Goal: Find specific page/section: Find specific page/section

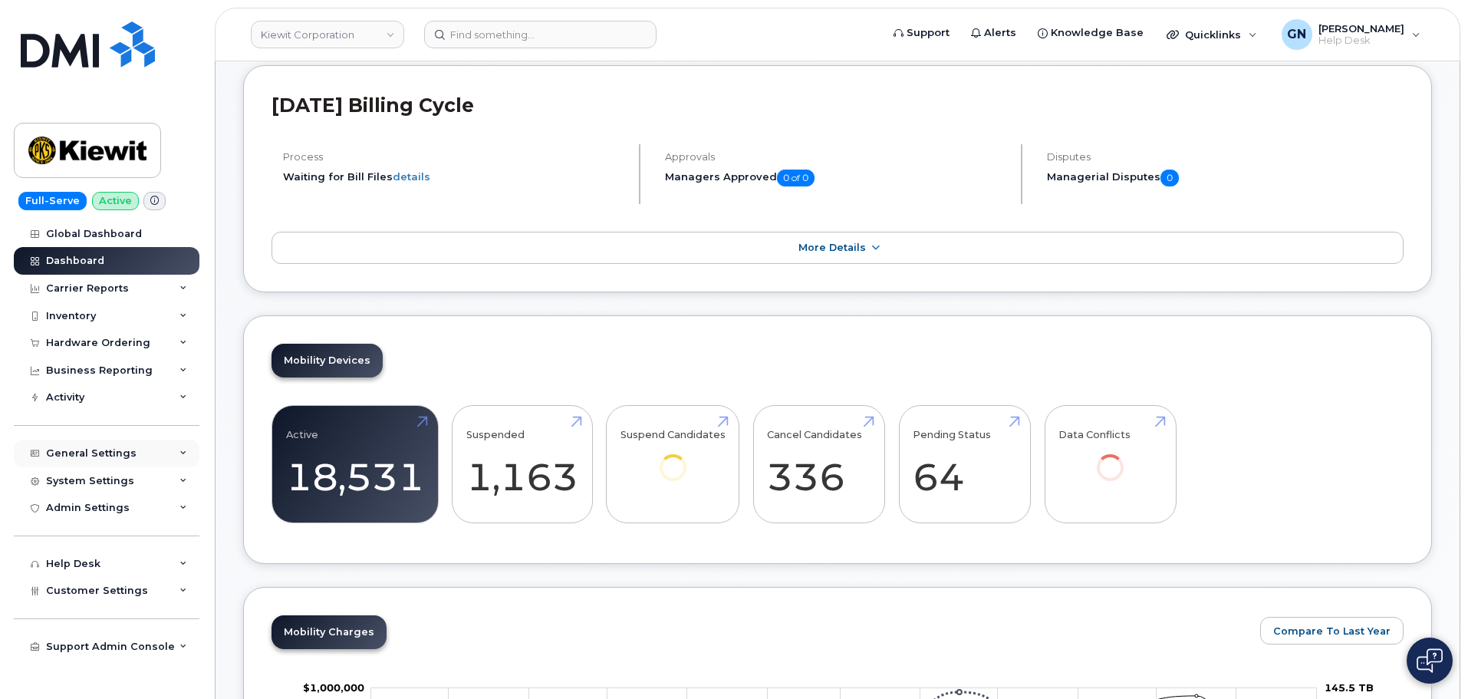
scroll to position [432, 0]
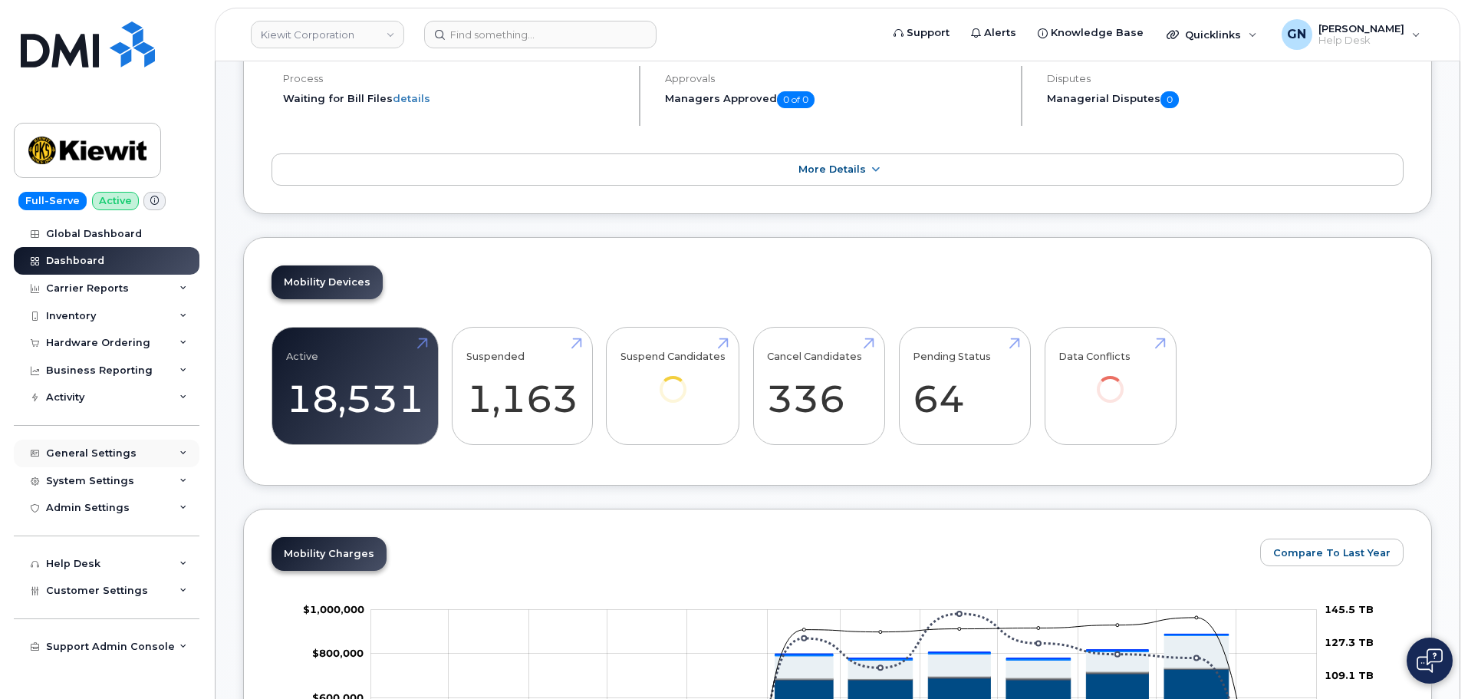
click at [83, 447] on div "General Settings" at bounding box center [91, 453] width 90 height 12
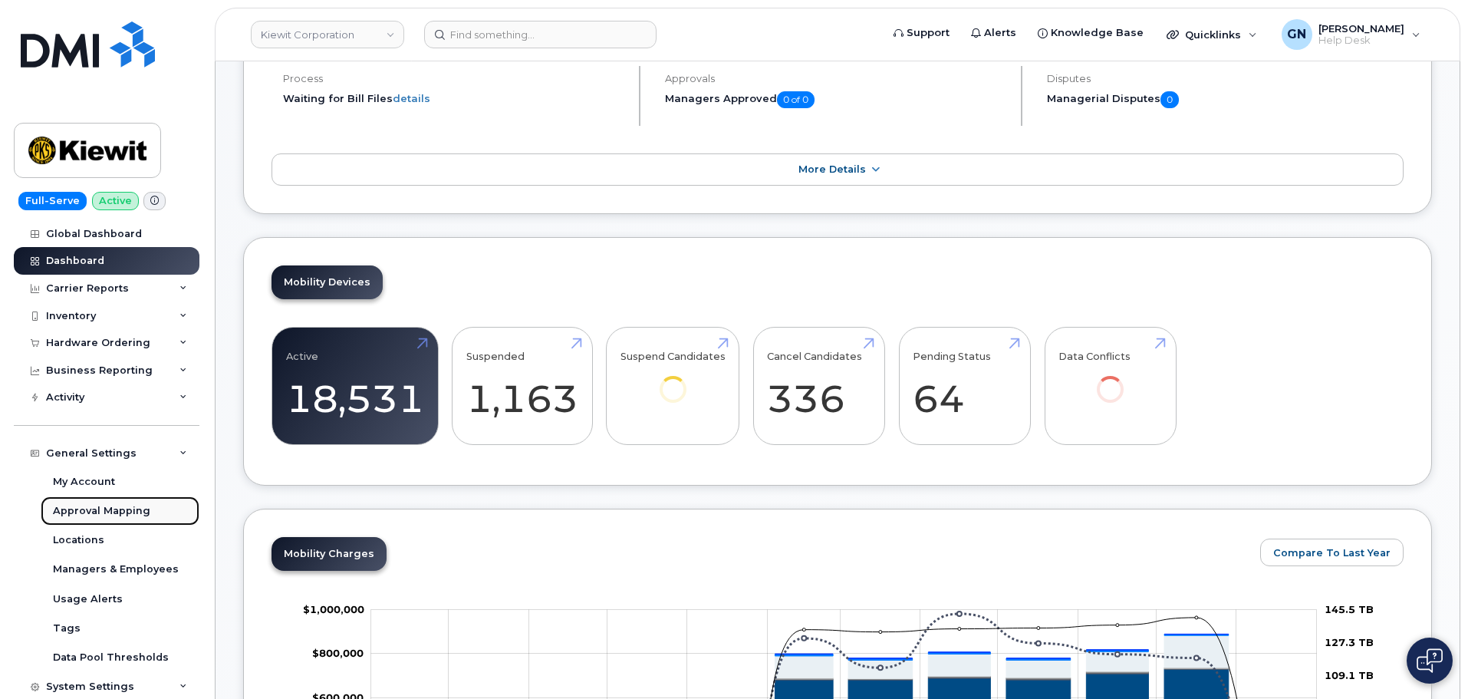
click at [102, 510] on div "Approval Mapping" at bounding box center [101, 511] width 97 height 14
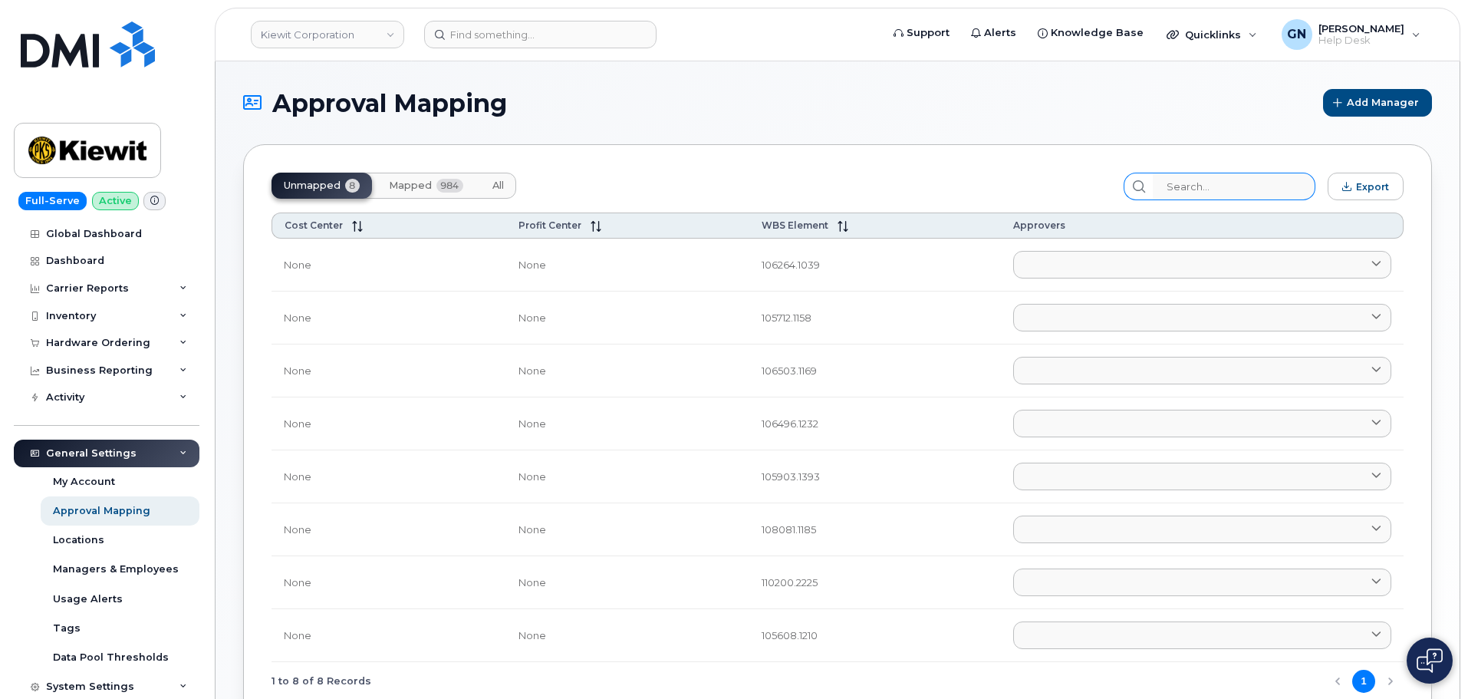
click at [1200, 179] on input "search" at bounding box center [1234, 187] width 163 height 28
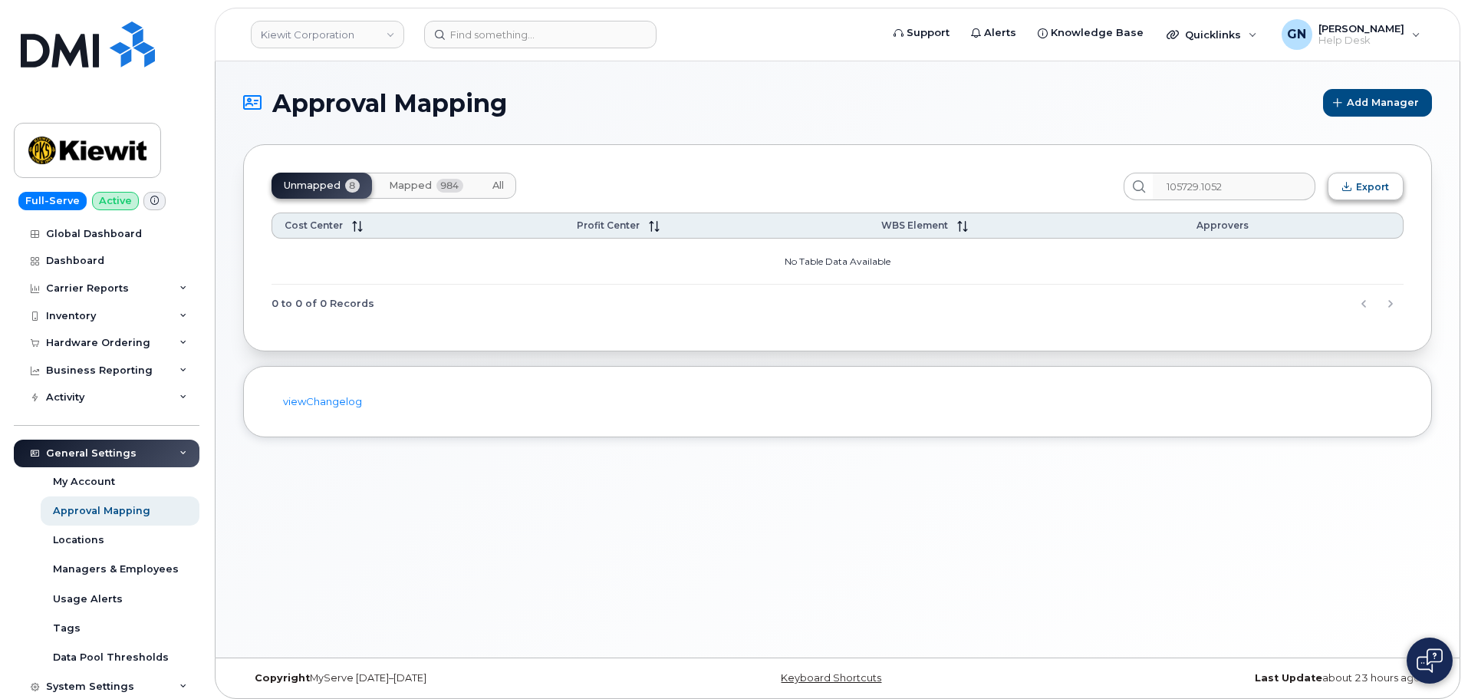
type input "105729.1052"
click at [496, 189] on span "All" at bounding box center [498, 185] width 12 height 12
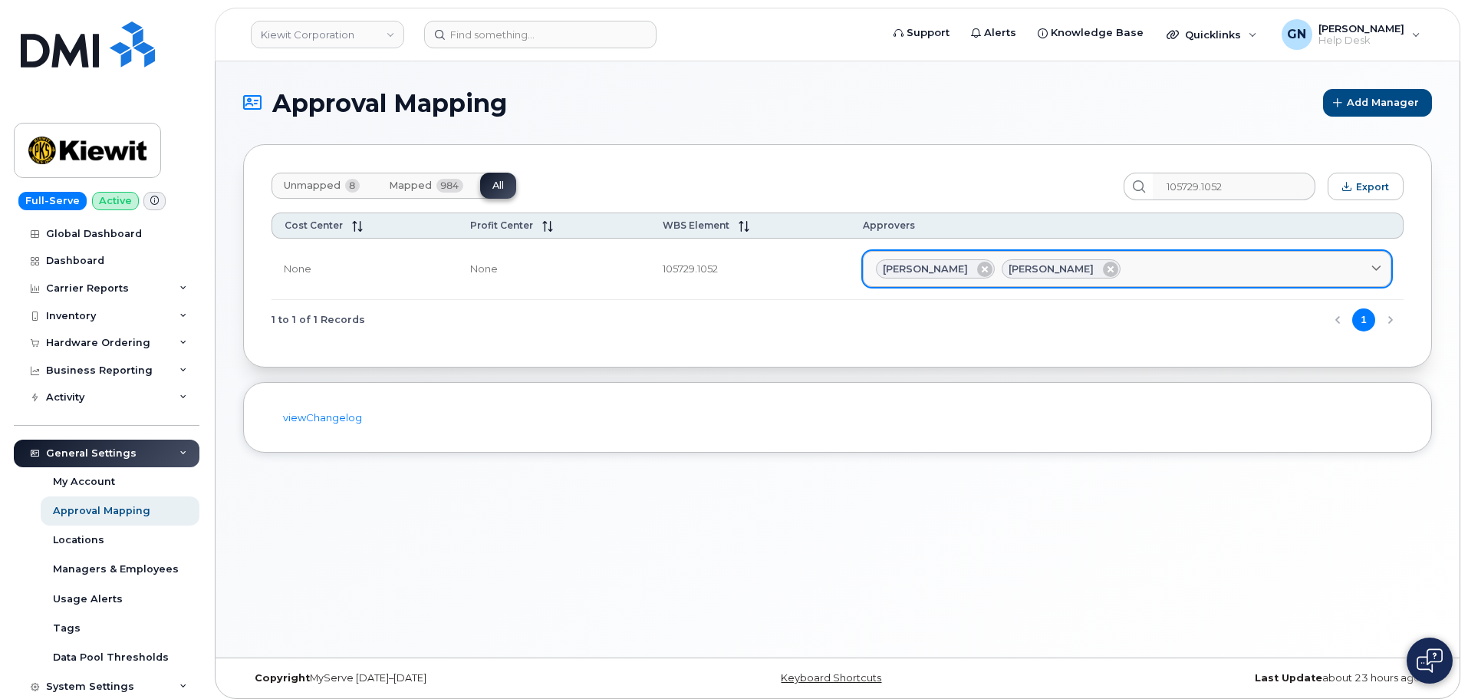
click at [968, 271] on span "[PERSON_NAME]" at bounding box center [925, 269] width 85 height 15
drag, startPoint x: 991, startPoint y: 270, endPoint x: 950, endPoint y: 268, distance: 40.7
click at [950, 268] on div "[PERSON_NAME]" at bounding box center [935, 269] width 119 height 20
click at [968, 269] on span "[PERSON_NAME]" at bounding box center [925, 269] width 85 height 15
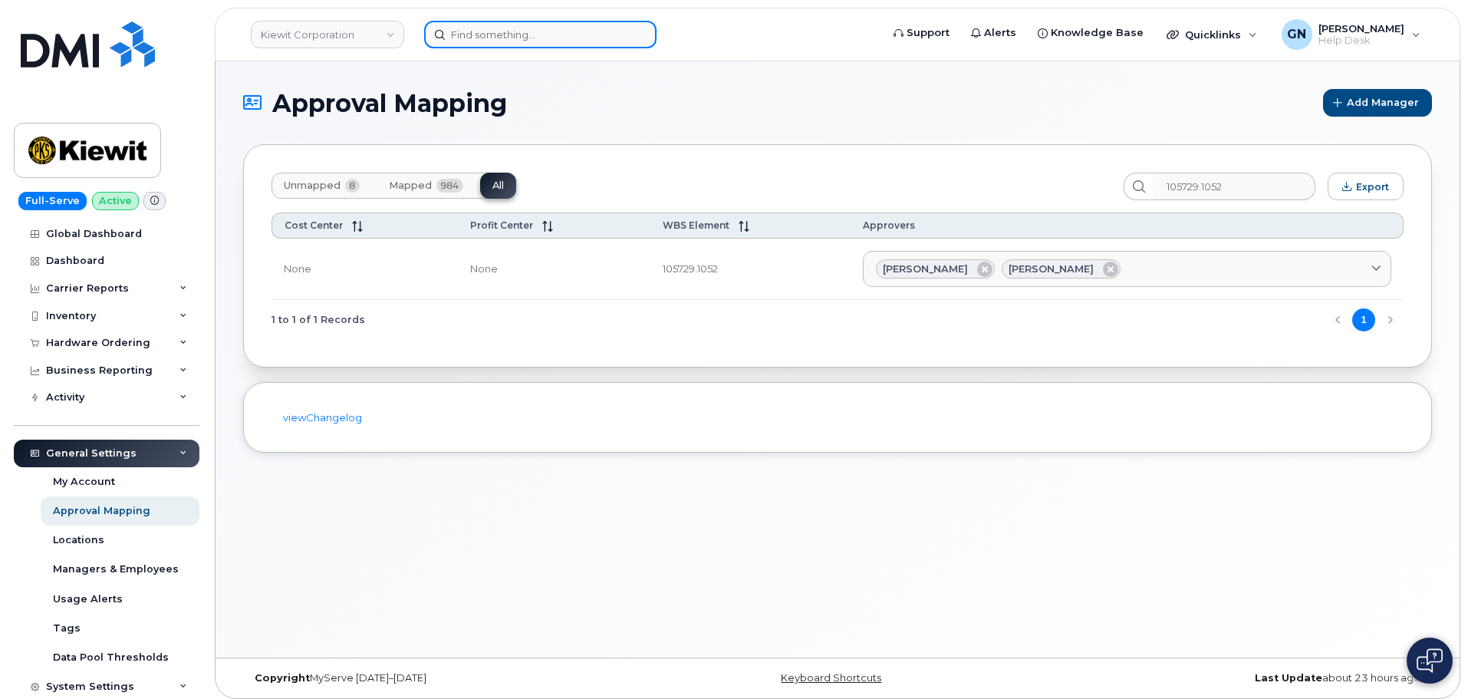
click at [476, 35] on input at bounding box center [540, 35] width 232 height 28
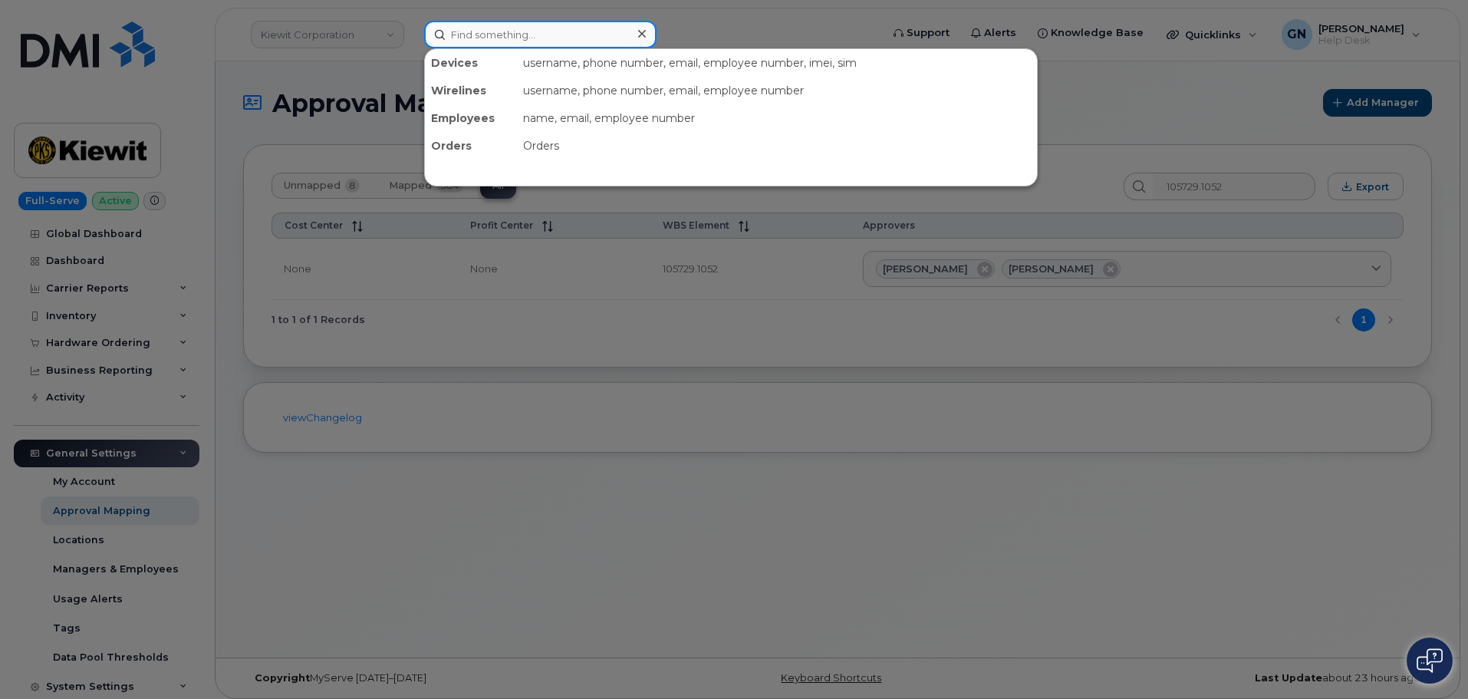
paste input "[PERSON_NAME]"
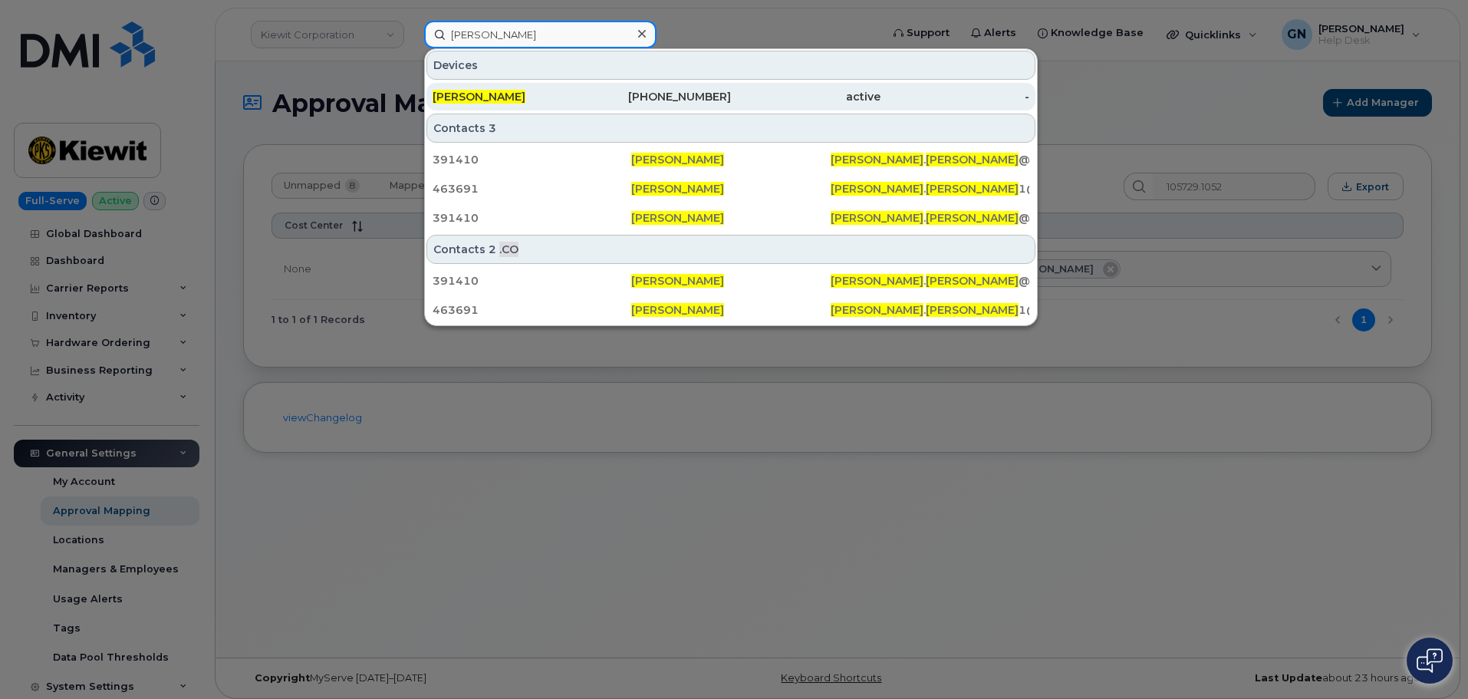
type input "[PERSON_NAME]"
click at [539, 95] on div "[PERSON_NAME]" at bounding box center [508, 96] width 150 height 15
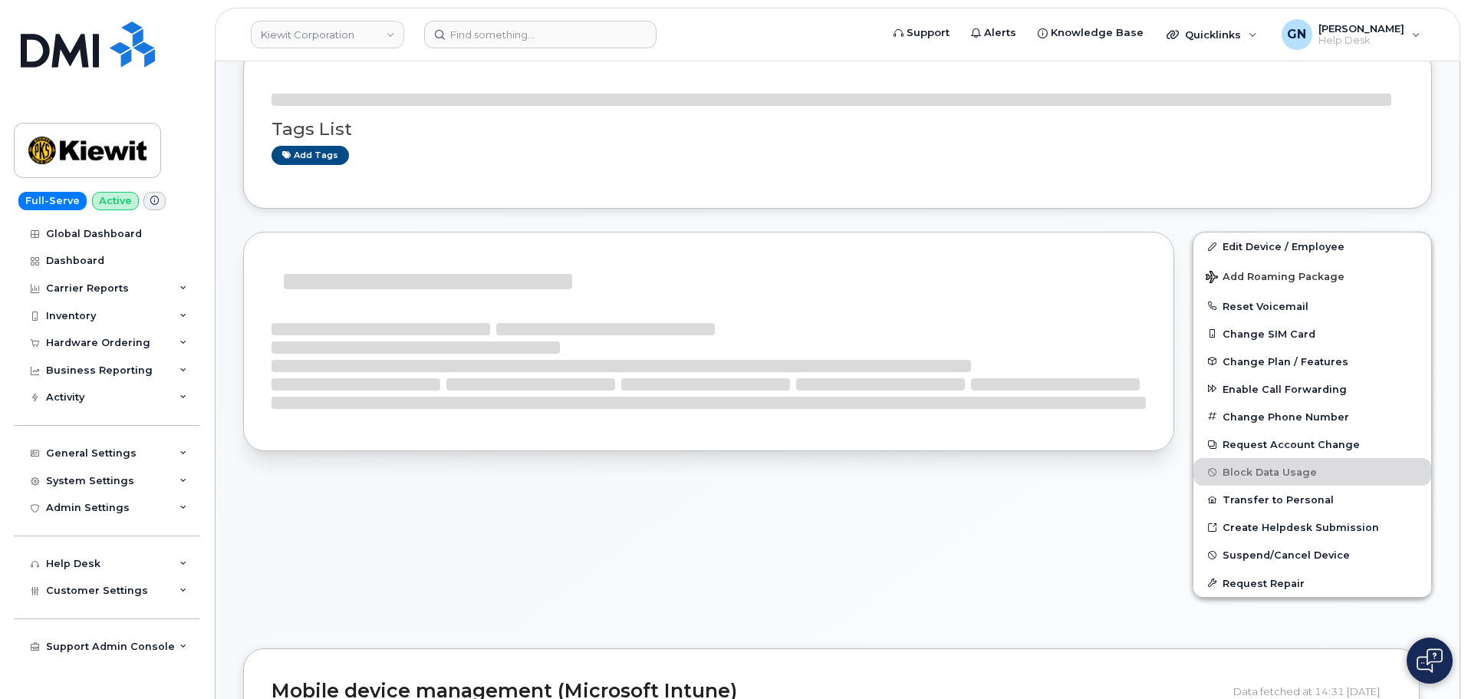
scroll to position [230, 0]
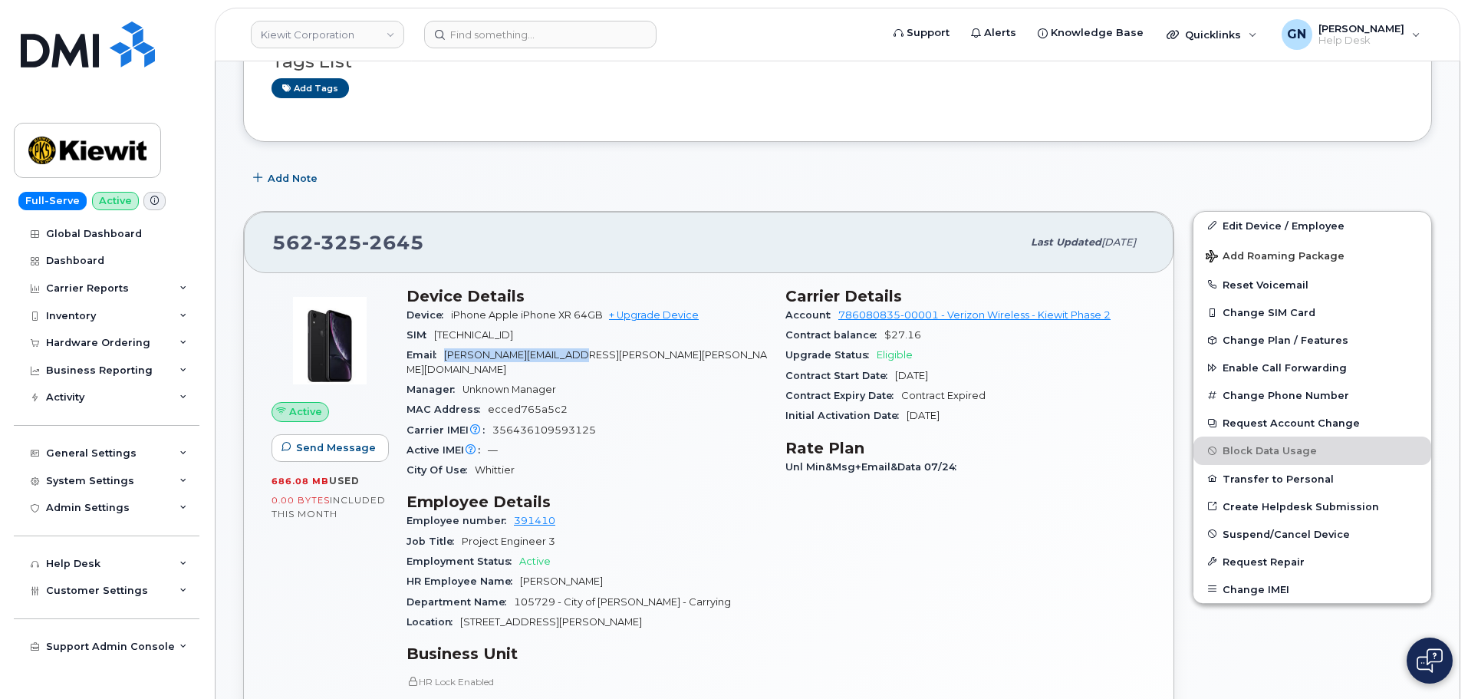
drag, startPoint x: 569, startPoint y: 352, endPoint x: 448, endPoint y: 357, distance: 121.3
click at [448, 357] on span "JOHN.LAVELLE@KIEWIT.COM" at bounding box center [586, 361] width 360 height 25
click at [103, 140] on img at bounding box center [87, 150] width 118 height 44
